Goal: Task Accomplishment & Management: Use online tool/utility

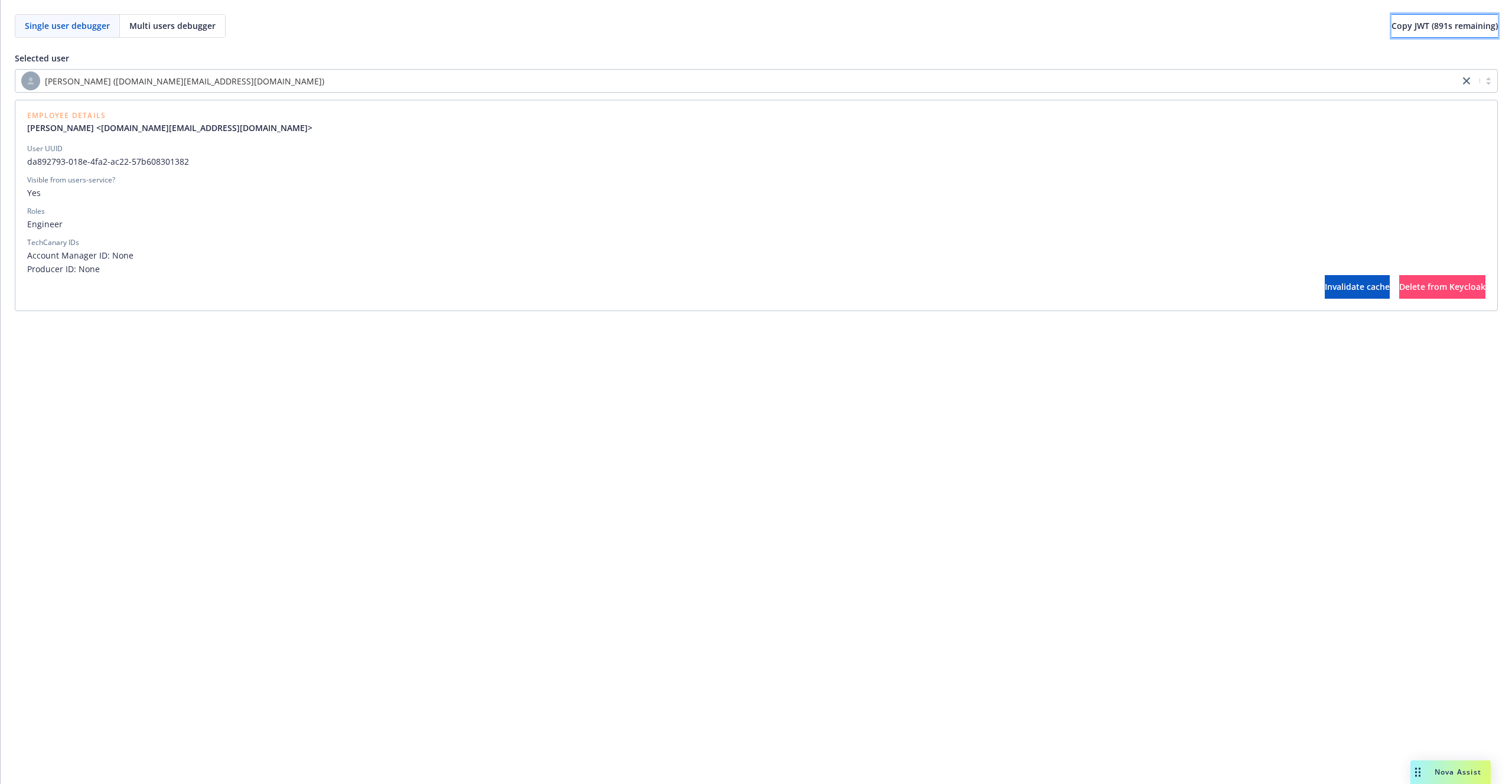
click at [1409, 29] on span "Copy JWT ( 891 s remaining)" at bounding box center [1445, 25] width 106 height 11
click at [1406, 28] on span "Copy JWT ( 828 s remaining)" at bounding box center [1445, 25] width 106 height 11
click at [1438, 29] on span "Copy JWT ( 781 s remaining)" at bounding box center [1445, 25] width 106 height 11
click at [1435, 30] on span "Copy JWT ( 0 s remaining)" at bounding box center [1450, 25] width 97 height 11
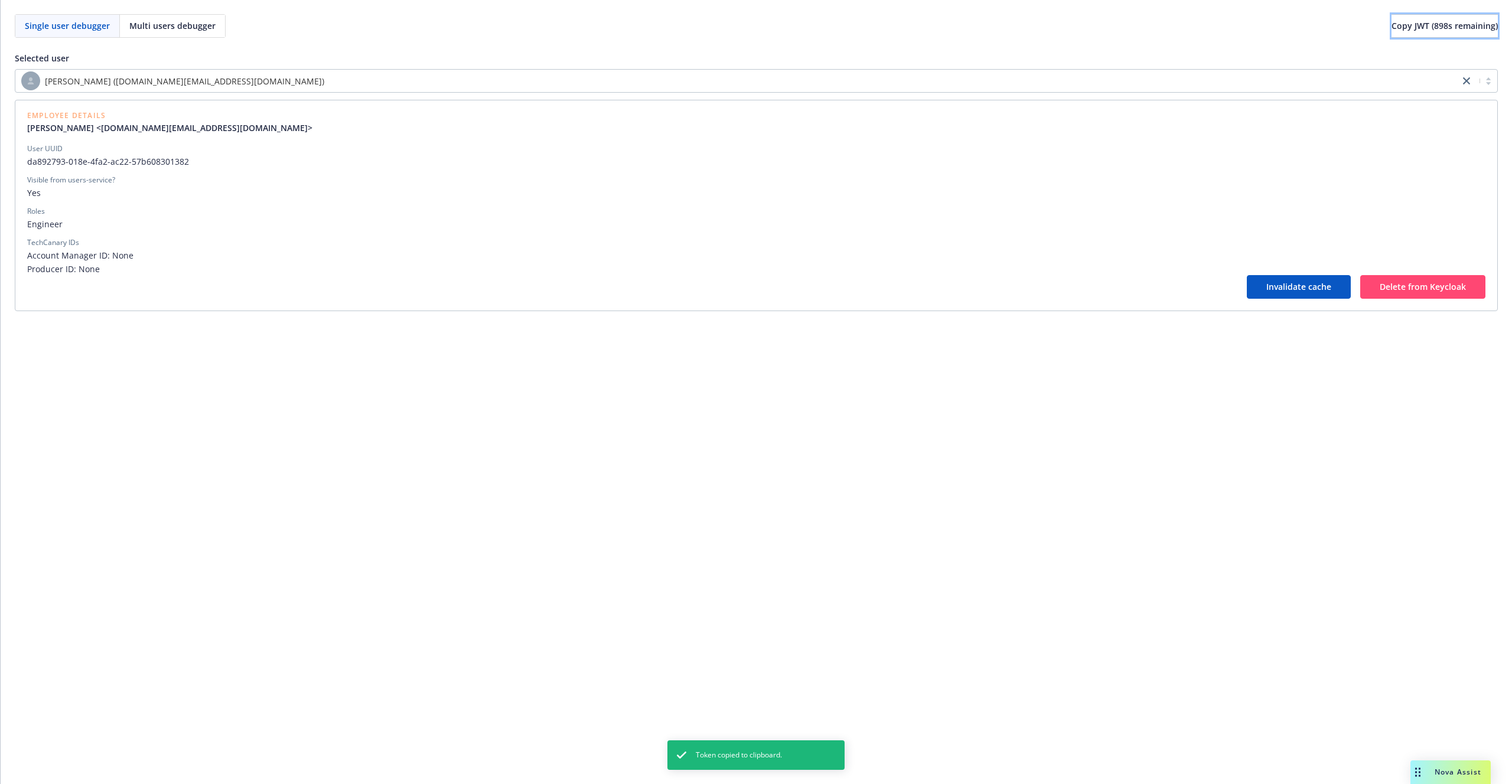
click at [1435, 30] on span "Copy JWT ( 898 s remaining)" at bounding box center [1445, 25] width 106 height 11
